Goal: Transaction & Acquisition: Purchase product/service

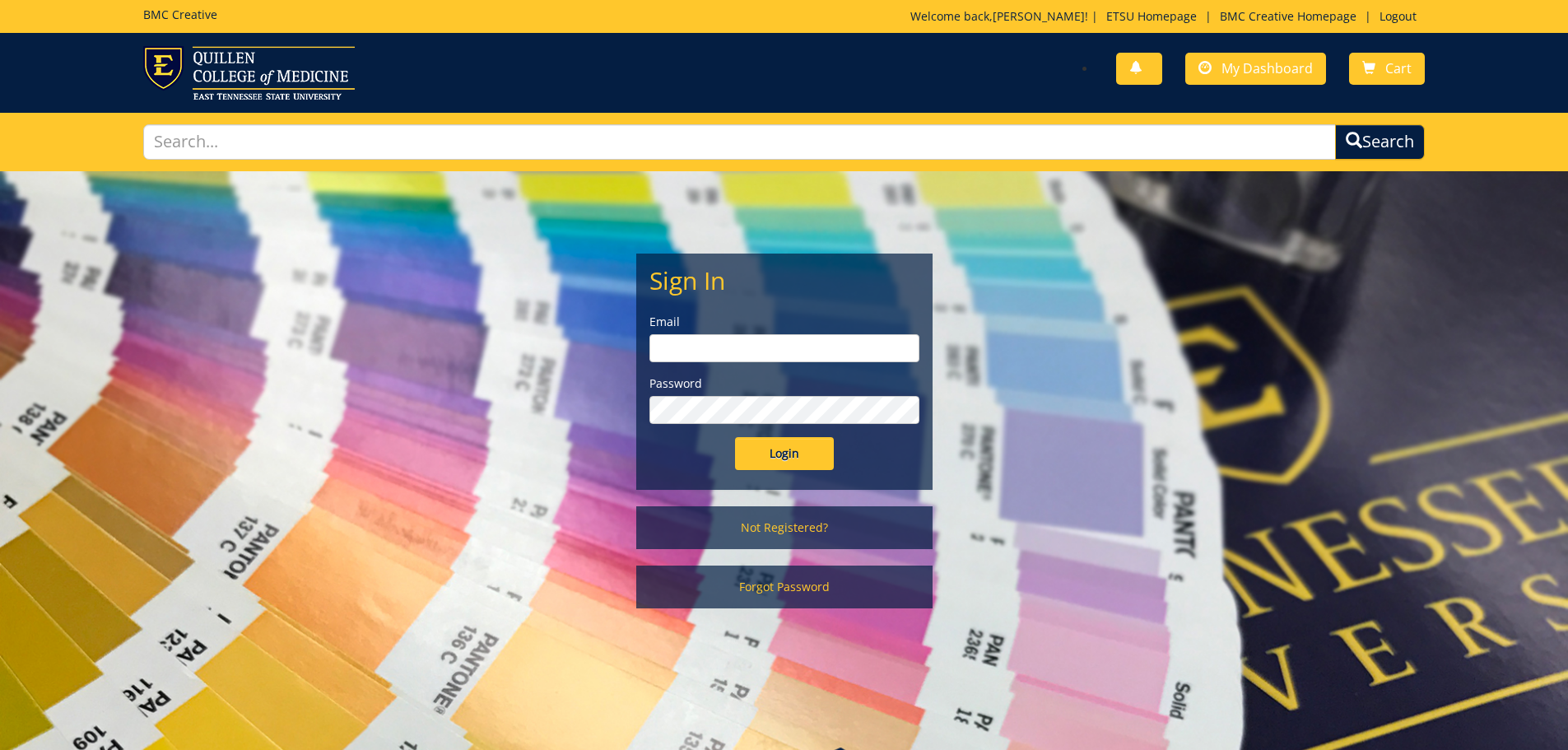
type input "mcallistercl@etsu.edu"
click at [798, 452] on input "Login" at bounding box center [784, 454] width 99 height 33
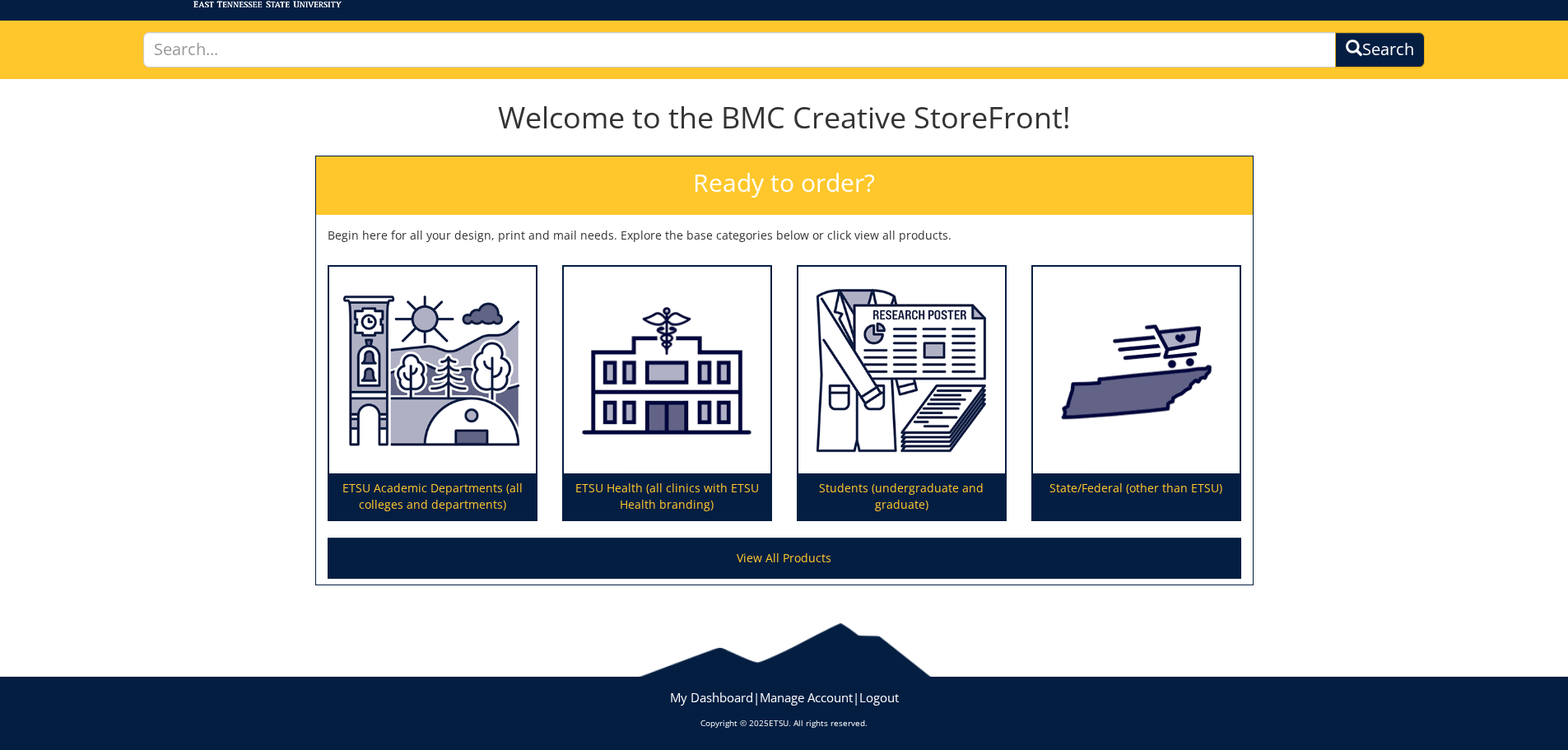
scroll to position [97, 0]
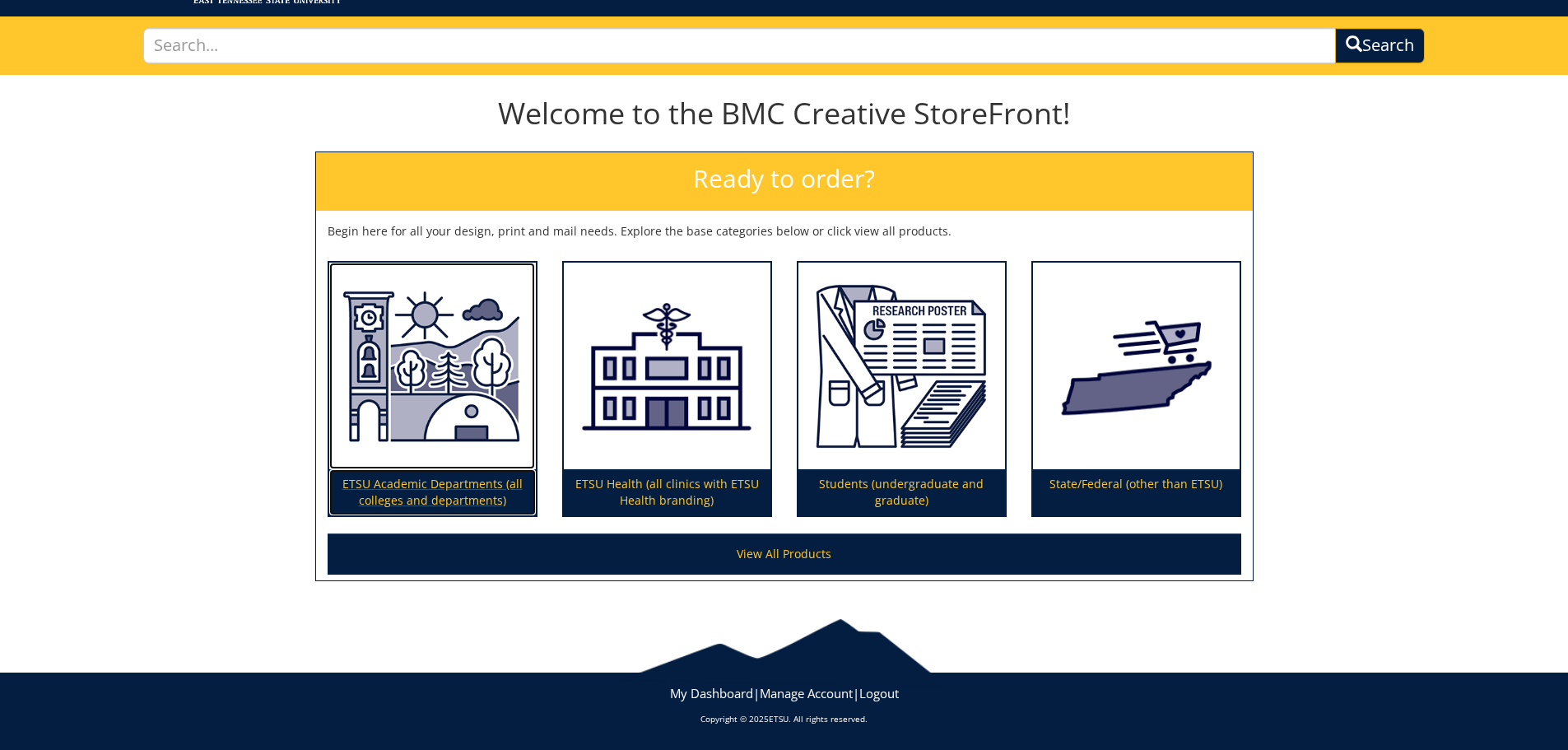
click at [452, 484] on p "ETSU Academic Departments (all colleges and departments)" at bounding box center [432, 493] width 206 height 46
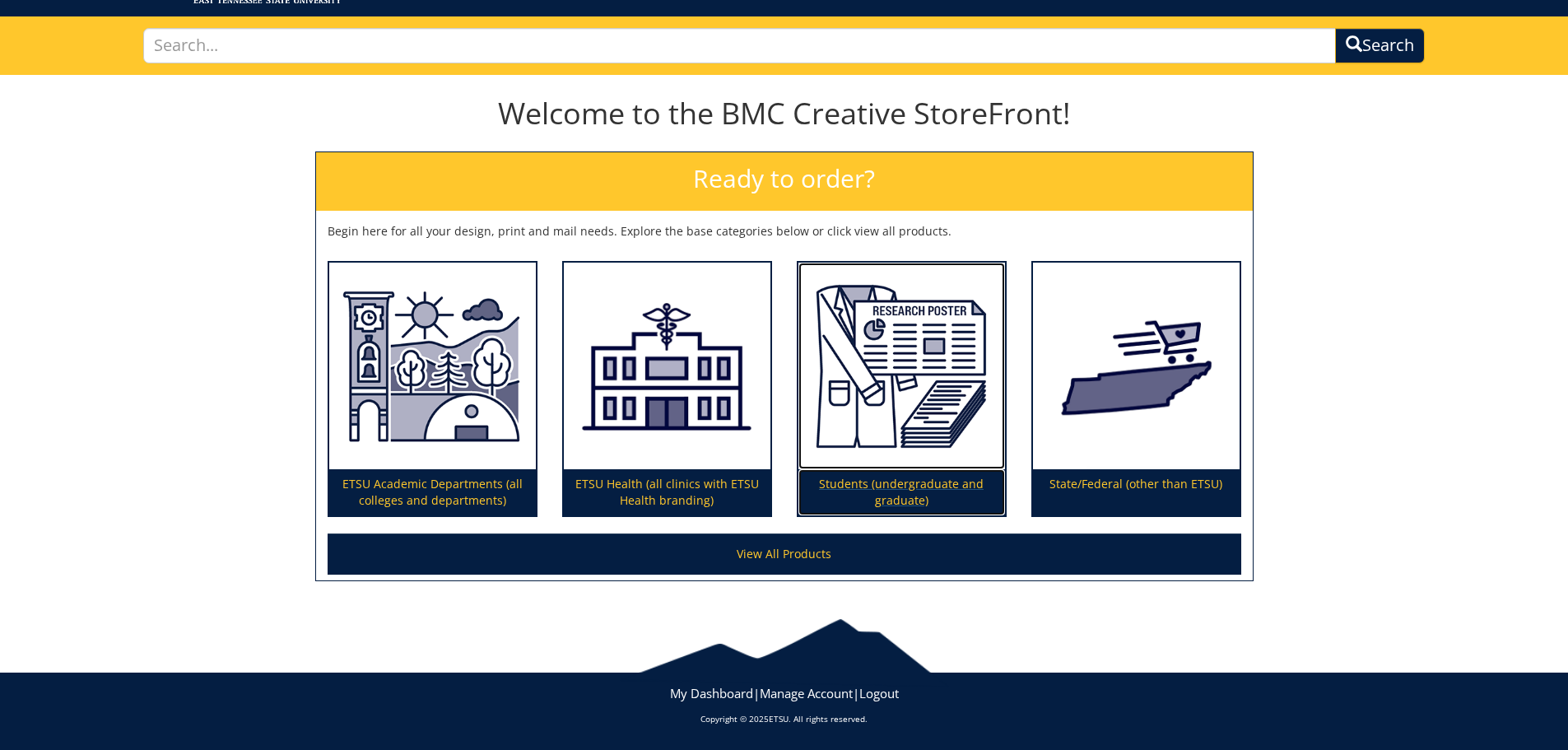
click at [868, 485] on p "Students (undergraduate and graduate)" at bounding box center [901, 493] width 206 height 46
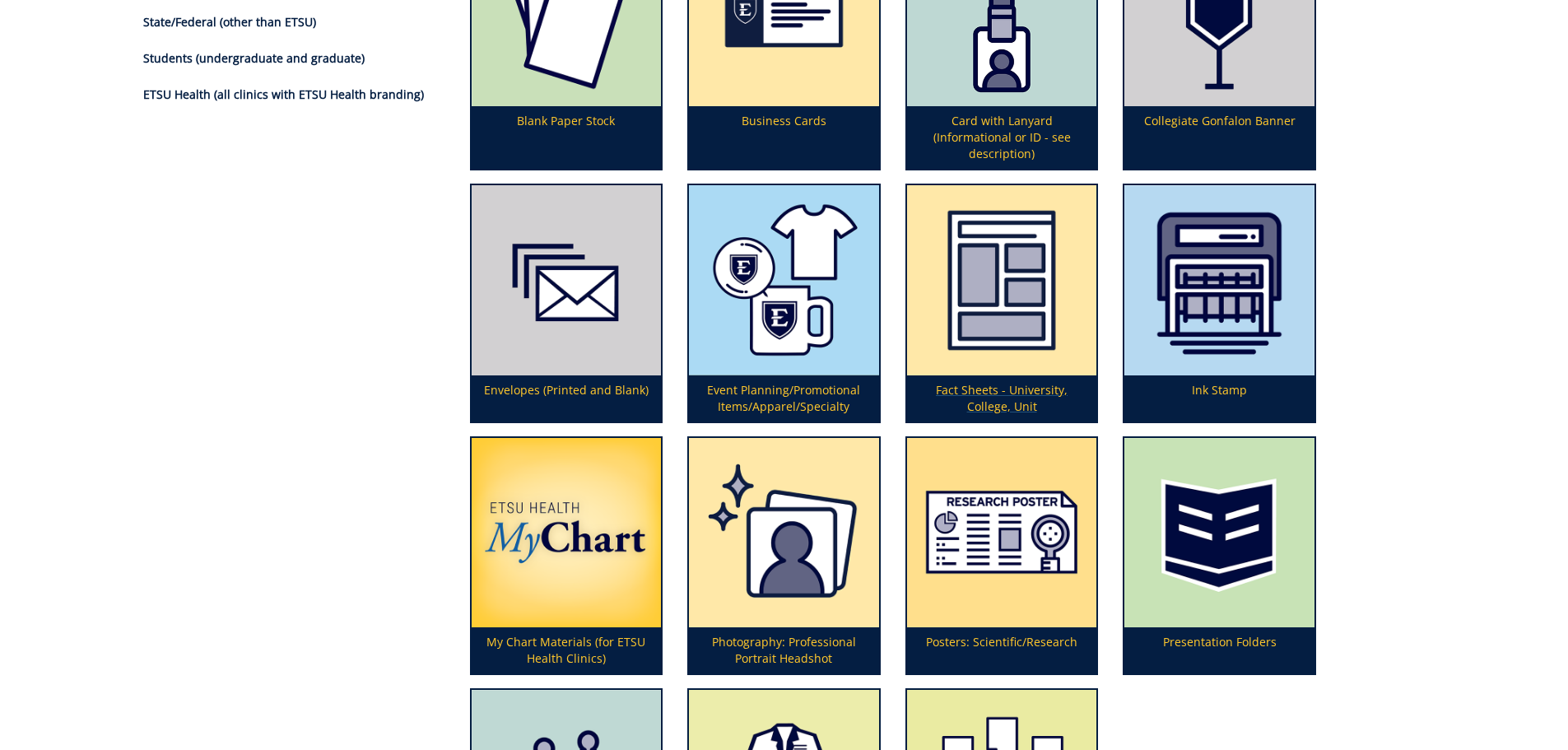
scroll to position [329, 0]
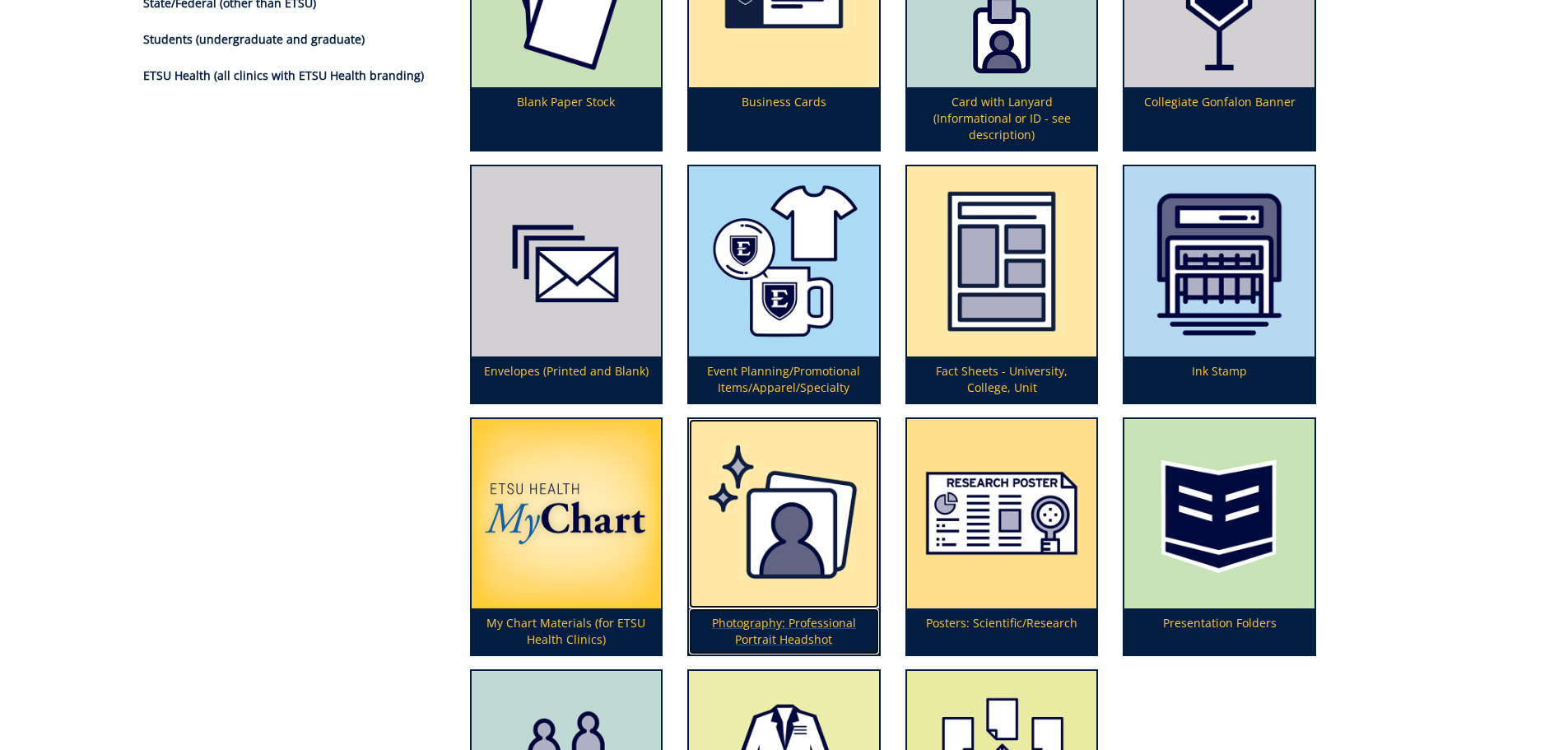
click at [771, 625] on p "Photography: Professional Portrait Headshot" at bounding box center [784, 631] width 190 height 46
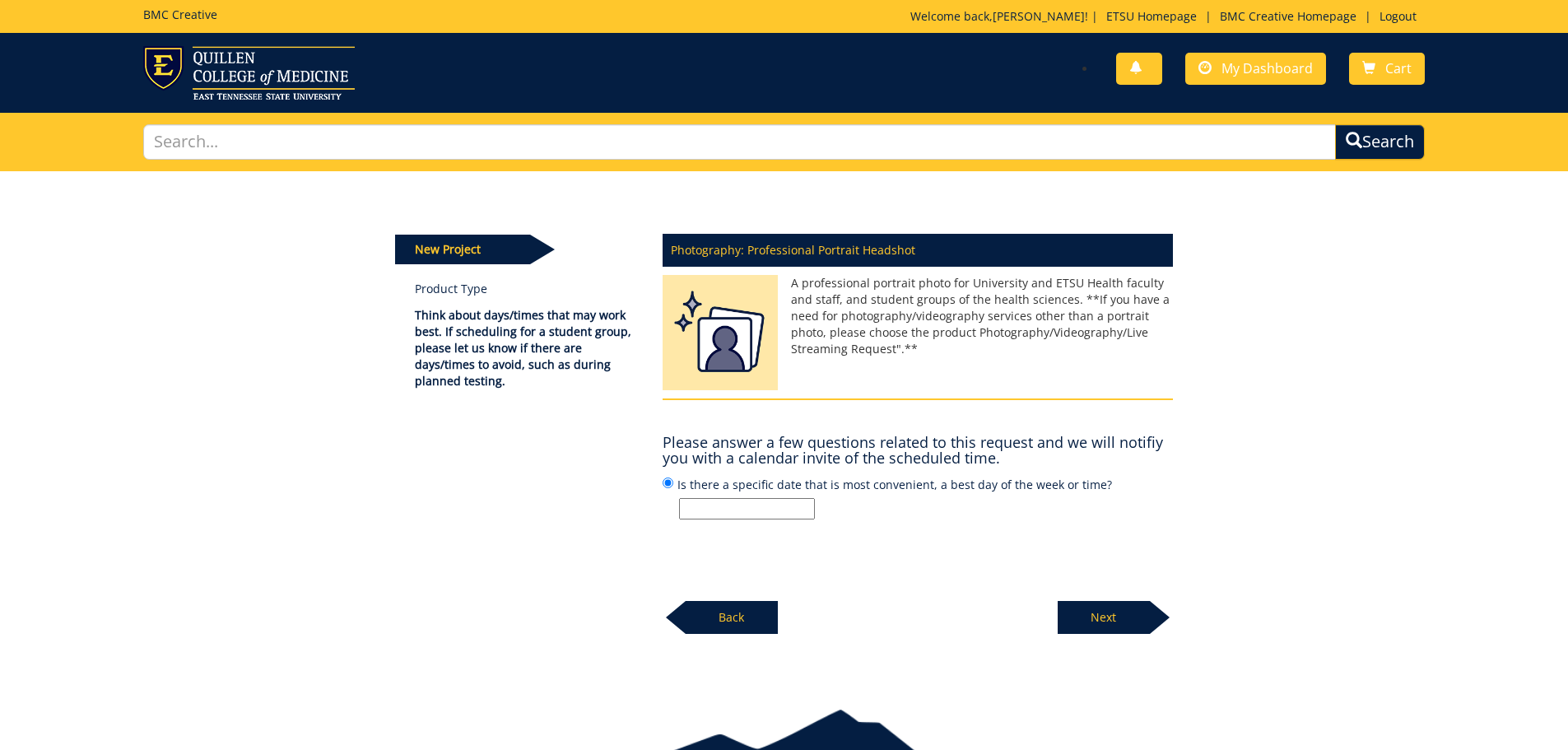
click at [757, 512] on input "Is there a specific date that is most convenient, a best day of the week or tim…" at bounding box center [747, 509] width 136 height 21
click at [751, 514] on input "Is there a specific date that is most convenient, a best day of the week or tim…" at bounding box center [747, 509] width 136 height 21
type input "[DATE]"
click at [1142, 622] on p "Next" at bounding box center [1103, 617] width 92 height 33
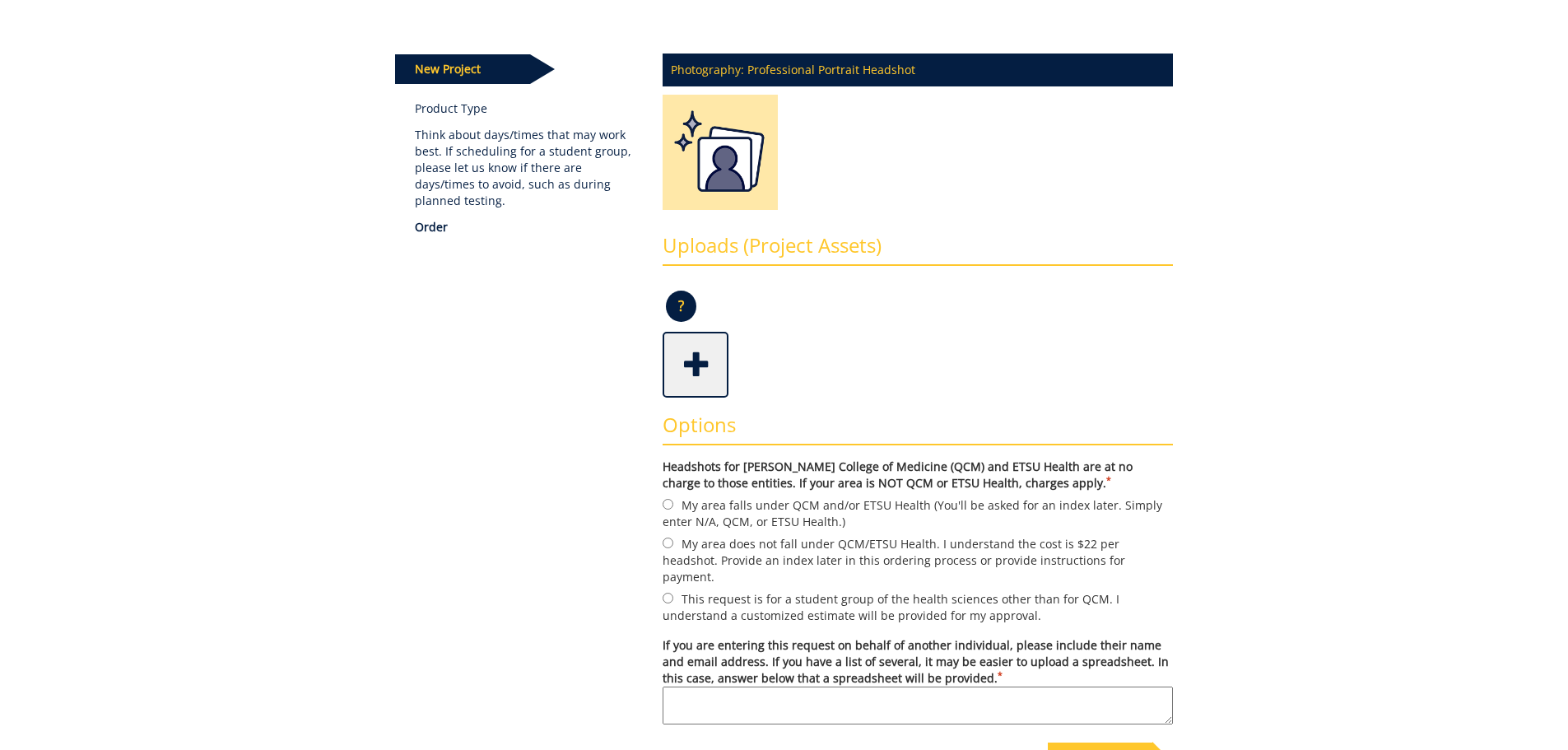
scroll to position [247, 0]
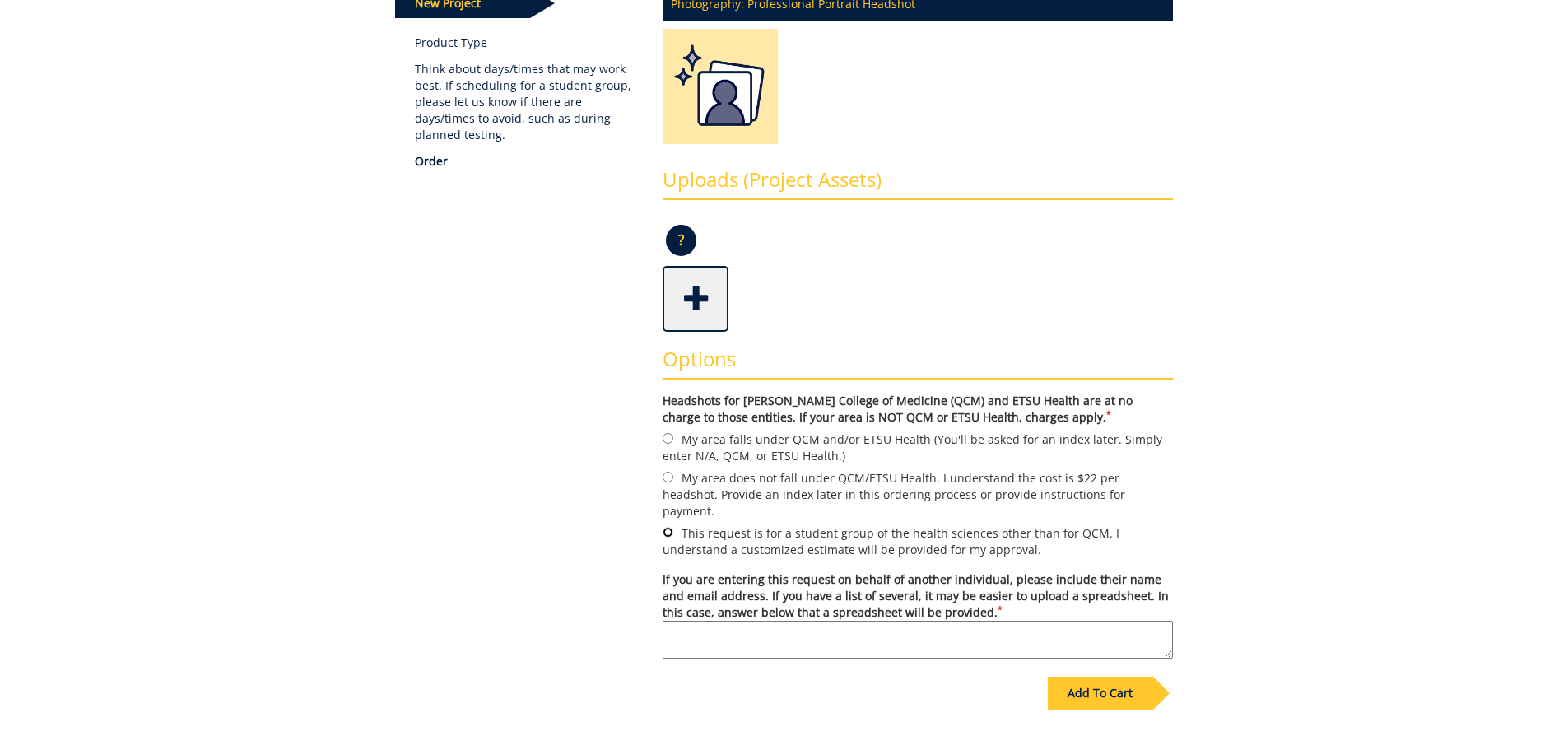
click at [669, 528] on input "This request is for a student group of the health sciences other than for QCM. …" at bounding box center [668, 533] width 11 height 11
radio input "true"
click at [1084, 678] on div "Add To Cart" at bounding box center [1099, 693] width 105 height 33
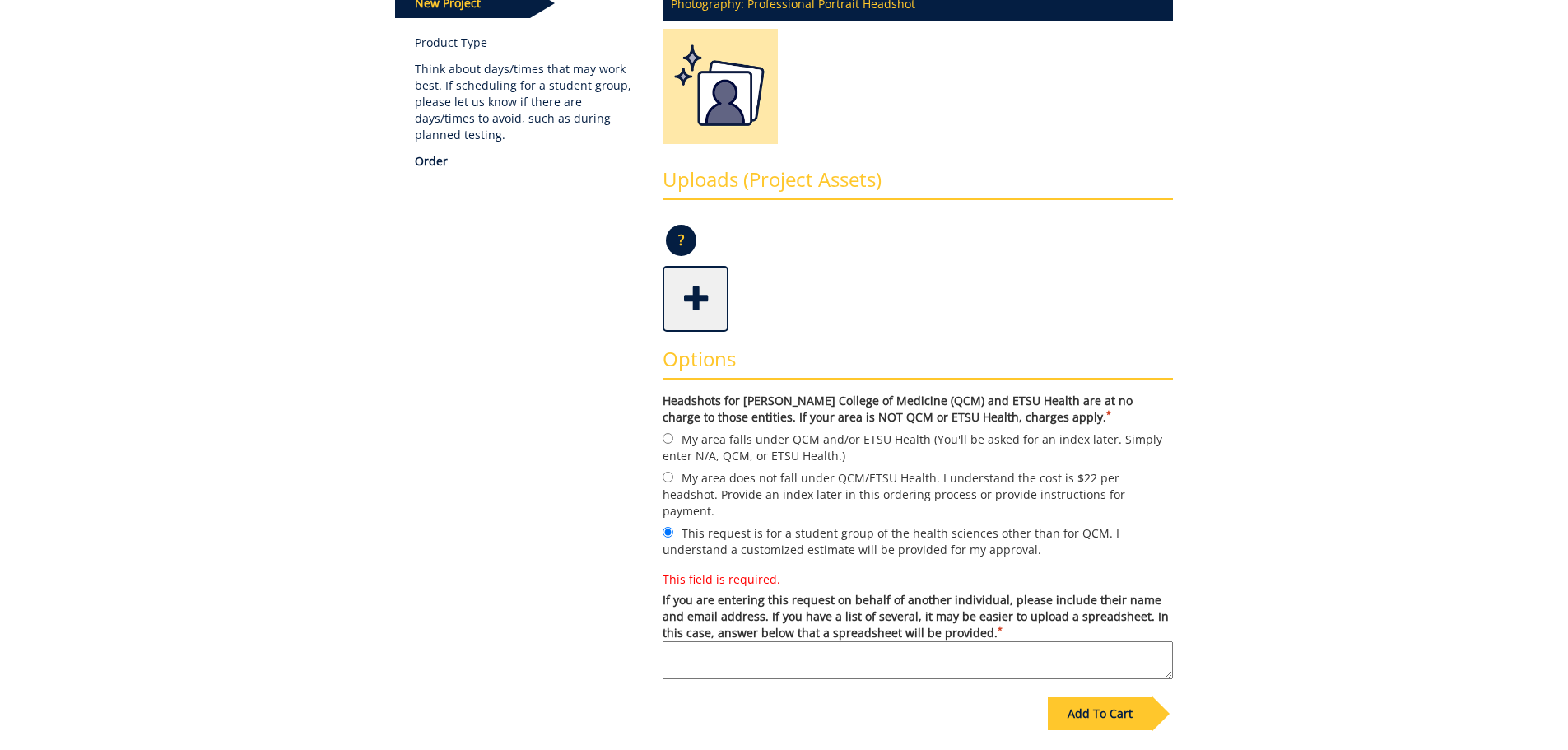
click at [1098, 697] on div "Add To Cart" at bounding box center [1099, 713] width 105 height 33
click at [1112, 702] on div "Add To Cart" at bounding box center [1099, 713] width 105 height 33
click at [769, 641] on textarea "This field is required. If you are entering this request on behalf of another i…" at bounding box center [918, 660] width 510 height 38
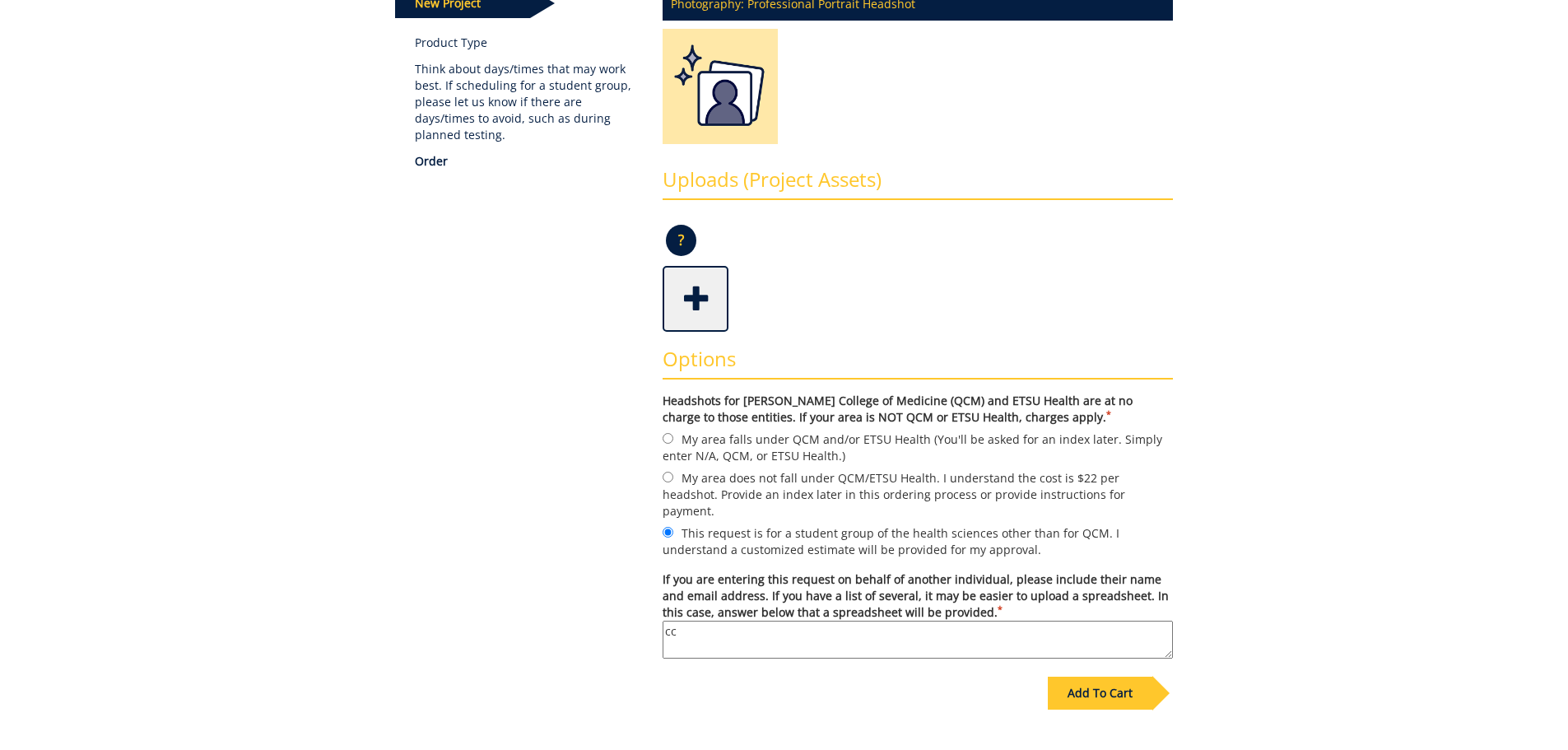
type textarea "cc"
click at [1094, 677] on div "Add To Cart" at bounding box center [1099, 693] width 105 height 33
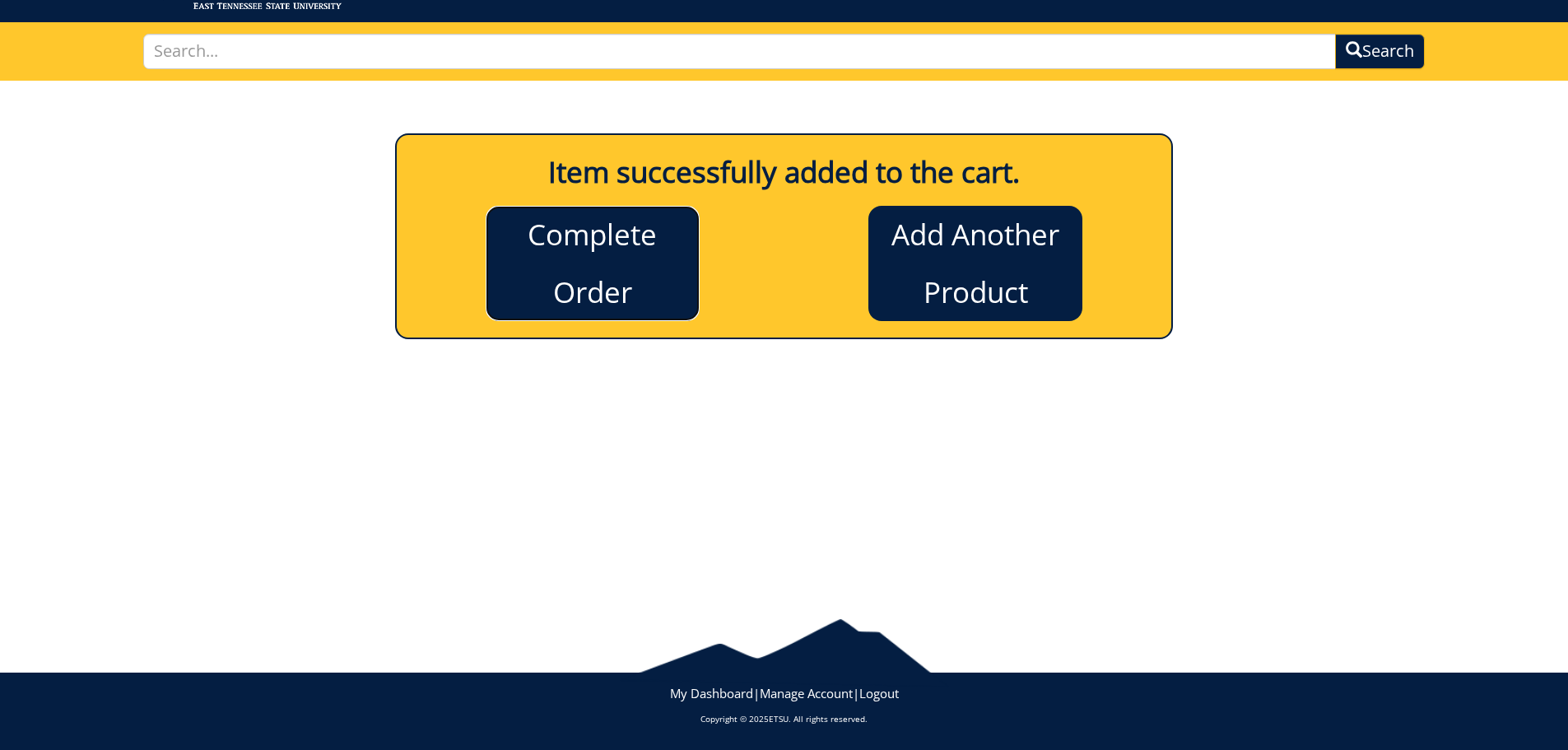
click at [552, 264] on link "Complete Order" at bounding box center [592, 263] width 214 height 116
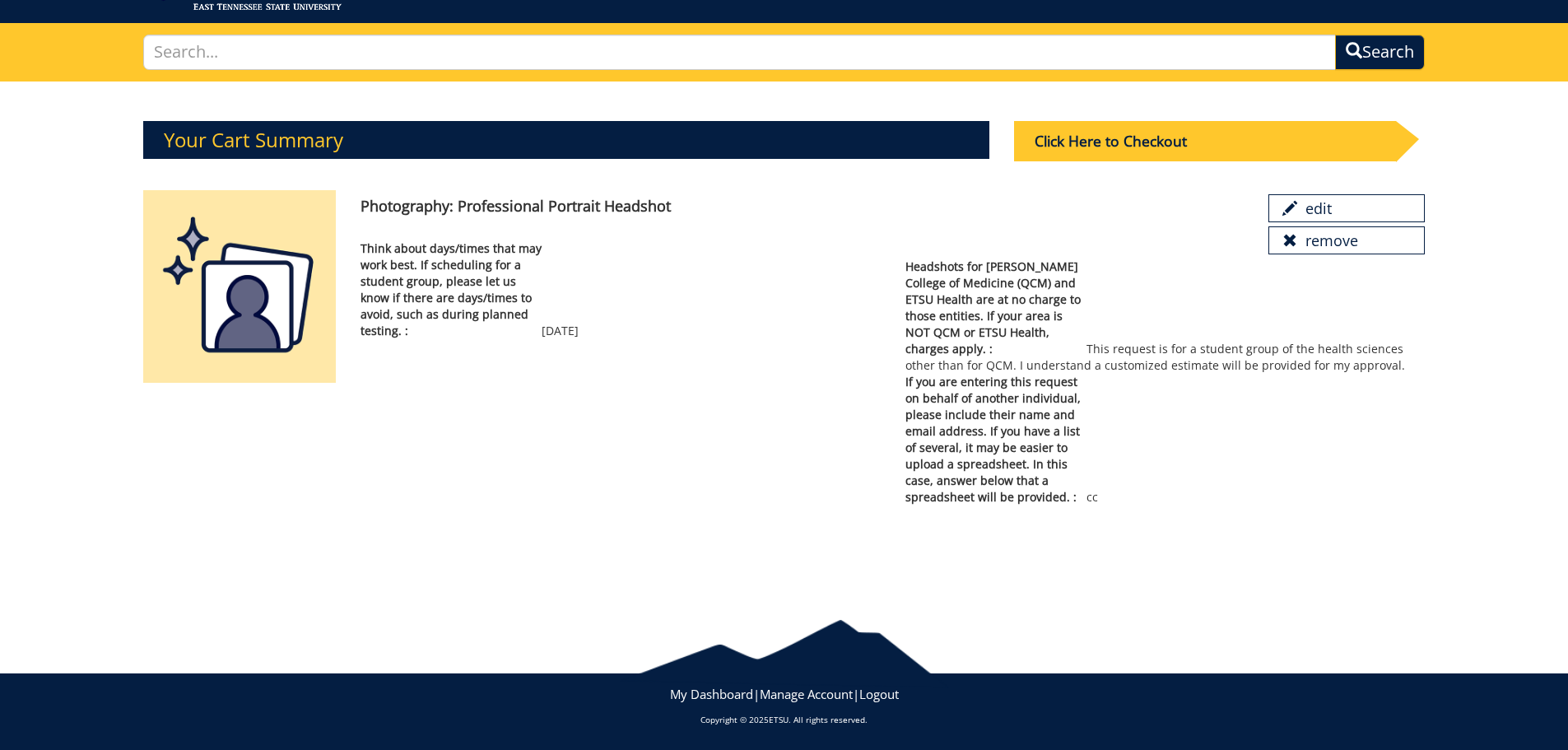
scroll to position [91, 0]
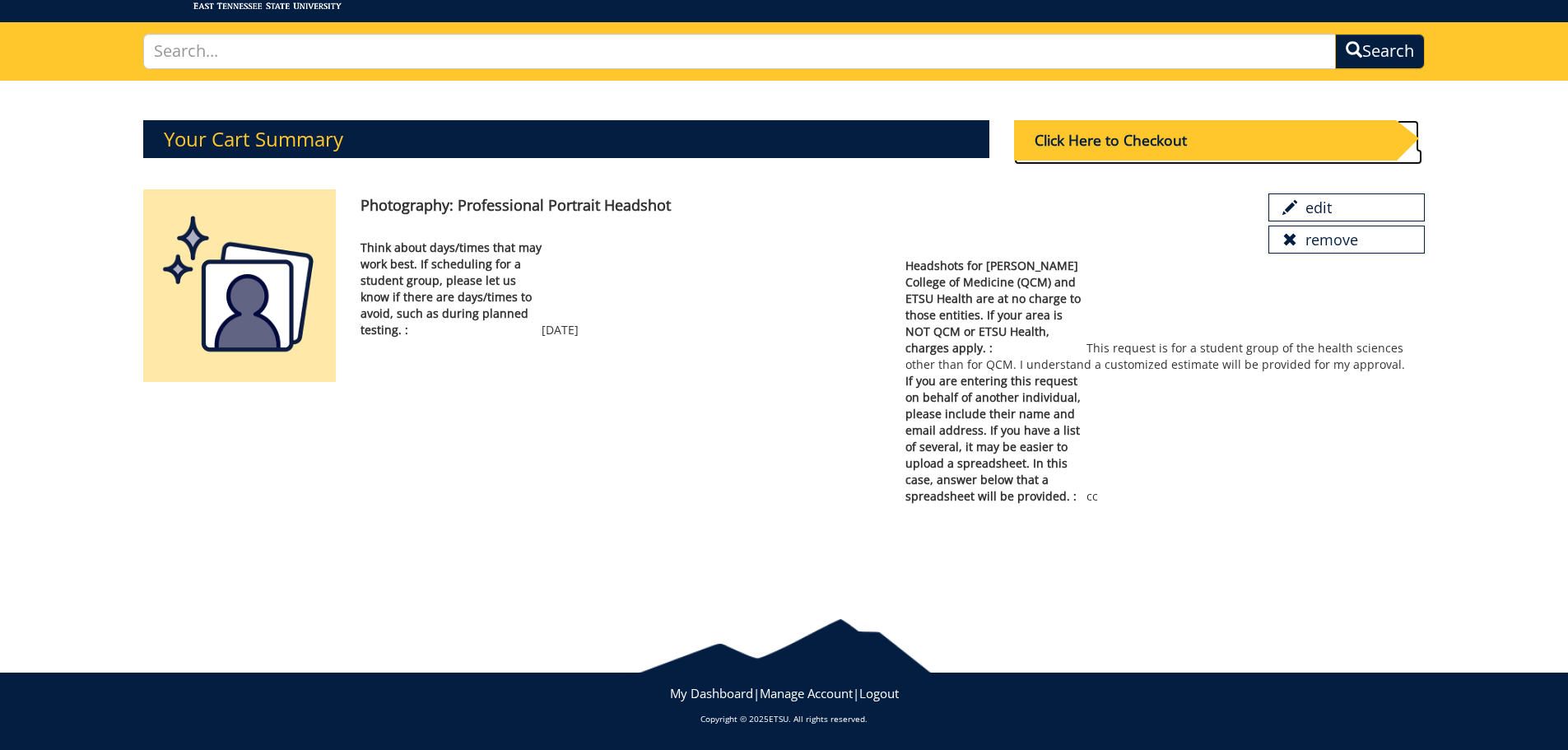
click at [1101, 130] on div "Click Here to Checkout" at bounding box center [1204, 141] width 382 height 40
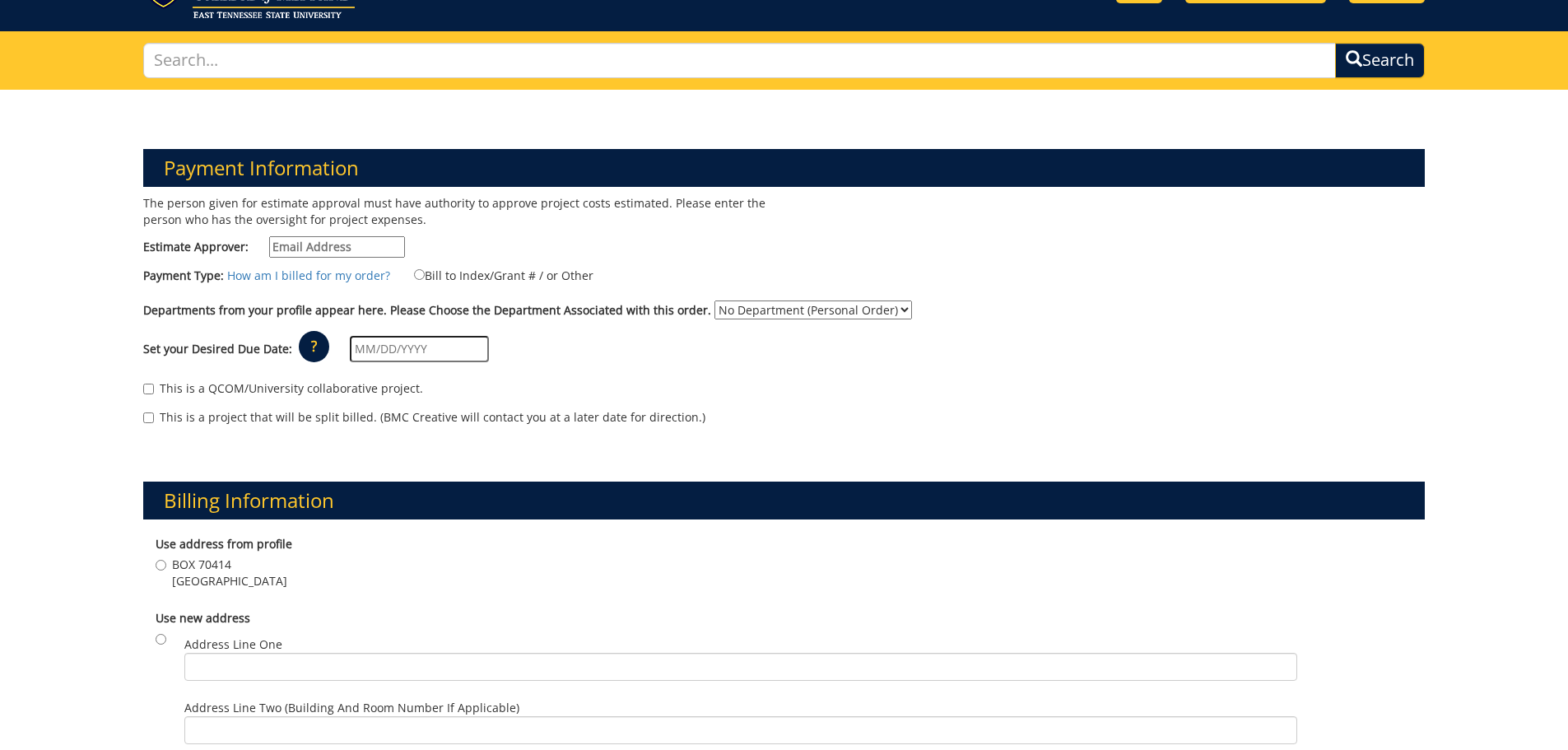
scroll to position [83, 0]
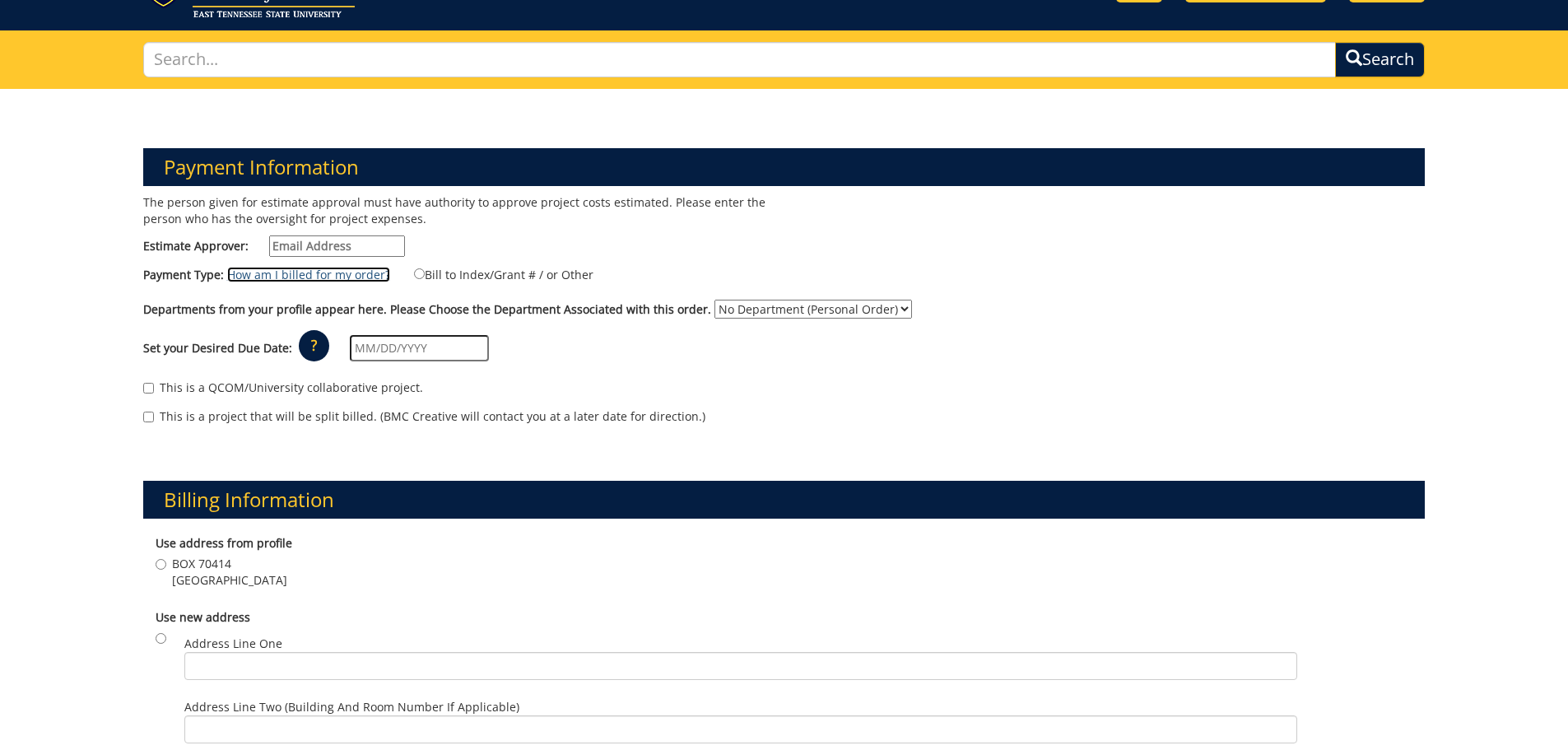
click at [242, 276] on link "How am I billed for my order?" at bounding box center [309, 275] width 163 height 16
